Goal: Information Seeking & Learning: Learn about a topic

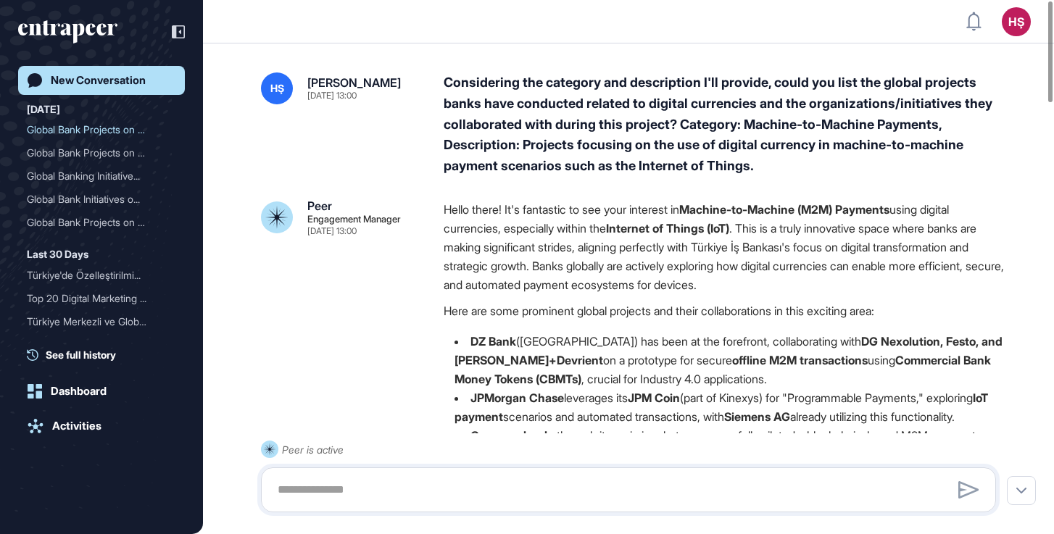
scroll to position [1, 1]
click at [104, 226] on div "Global Bank Projects on T..." at bounding box center [96, 222] width 138 height 23
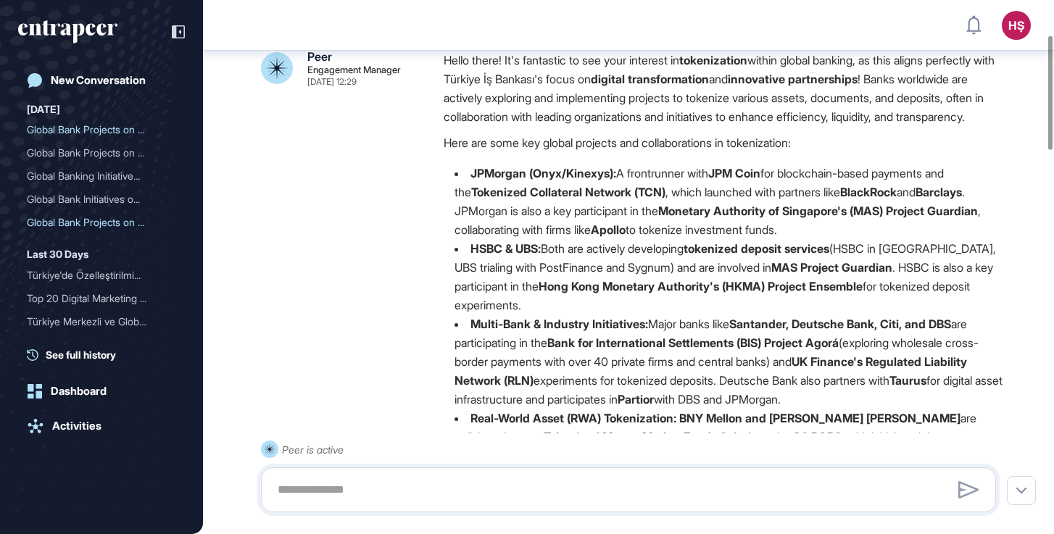
scroll to position [178, 0]
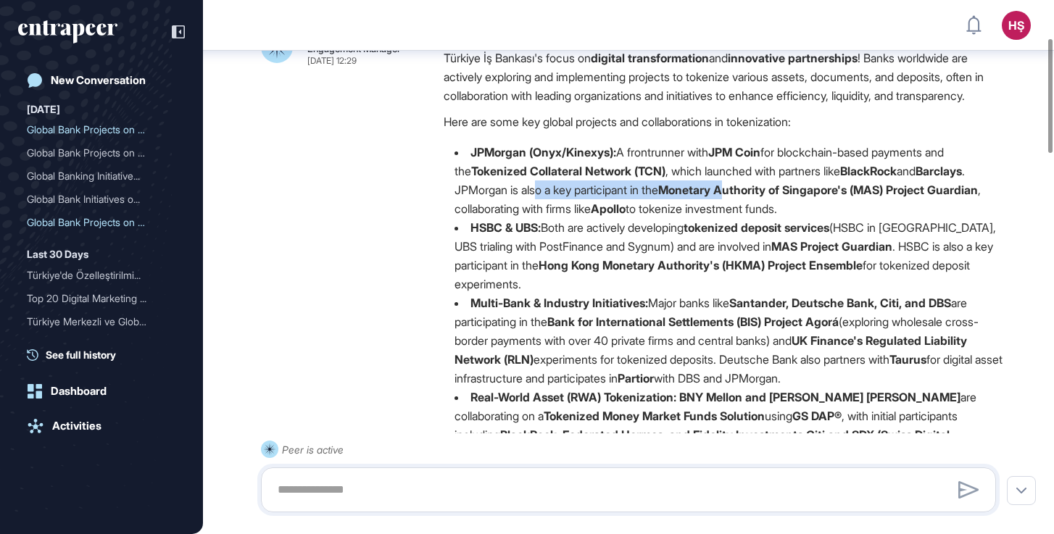
drag, startPoint x: 540, startPoint y: 202, endPoint x: 740, endPoint y: 210, distance: 201.0
click at [740, 210] on li "JPMorgan (Onyx/Kinexys): A frontrunner with JPM Coin for blockchain-based payme…" at bounding box center [726, 180] width 564 height 75
drag, startPoint x: 537, startPoint y: 231, endPoint x: 699, endPoint y: 234, distance: 162.5
click at [699, 234] on ul "JPMorgan (Onyx/Kinexys): A frontrunner with JPM Coin for blockchain-based payme…" at bounding box center [726, 312] width 564 height 339
click at [637, 263] on li "HSBC & UBS: Both are actively developing tokenized deposit services (HSBC in [G…" at bounding box center [726, 255] width 564 height 75
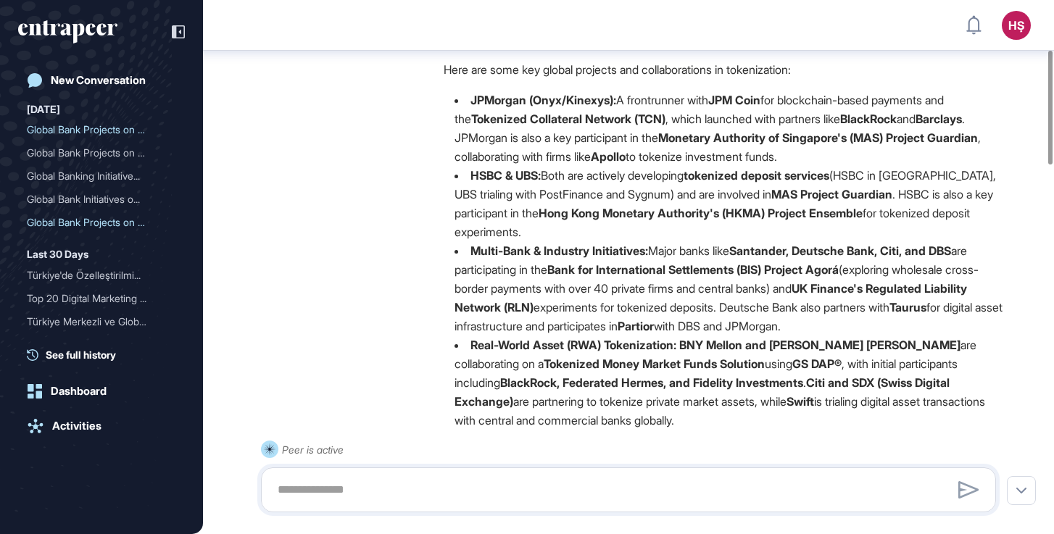
scroll to position [233, 0]
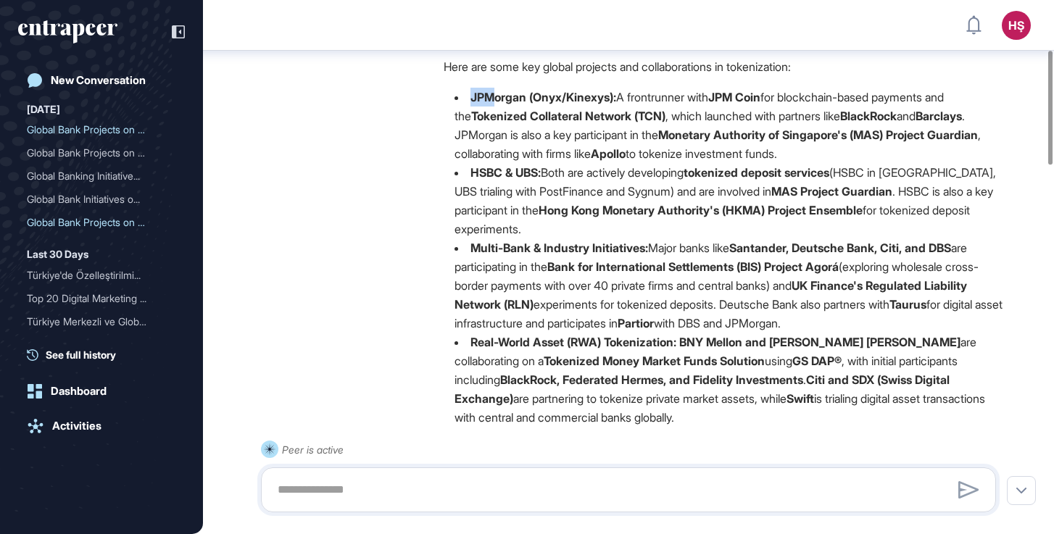
drag, startPoint x: 467, startPoint y: 113, endPoint x: 487, endPoint y: 120, distance: 20.6
click at [453, 104] on li "JPMorgan (Onyx/Kinexys): A frontrunner with JPM Coin for blockchain-based payme…" at bounding box center [726, 125] width 564 height 75
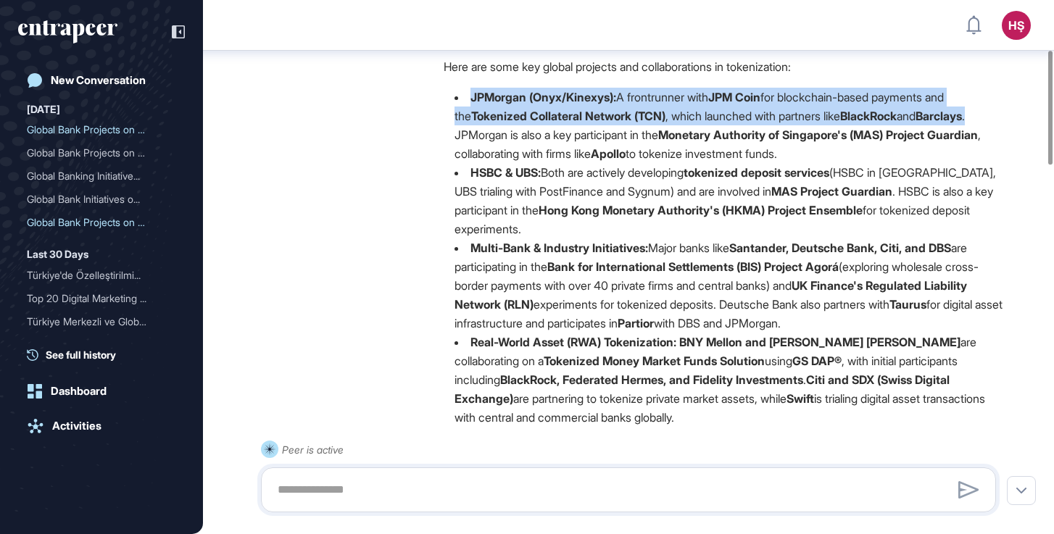
drag, startPoint x: 469, startPoint y: 112, endPoint x: 988, endPoint y: 133, distance: 519.7
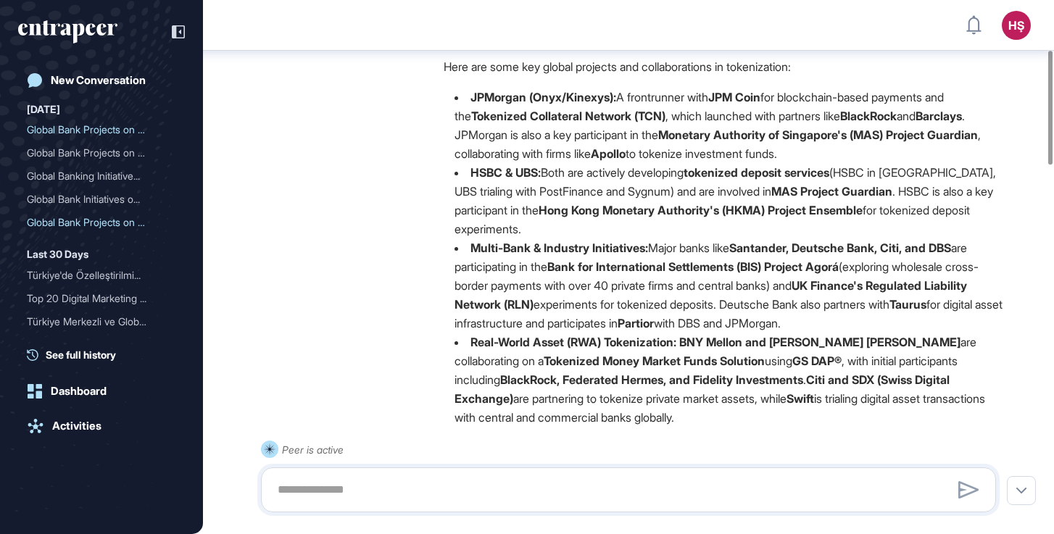
click at [760, 163] on li "JPMorgan (Onyx/Kinexys): A frontrunner with JPM Coin for blockchain-based payme…" at bounding box center [726, 125] width 564 height 75
click at [553, 144] on li "JPMorgan (Onyx/Kinexys): A frontrunner with JPM Coin for blockchain-based payme…" at bounding box center [726, 125] width 564 height 75
